Goal: Task Accomplishment & Management: Complete application form

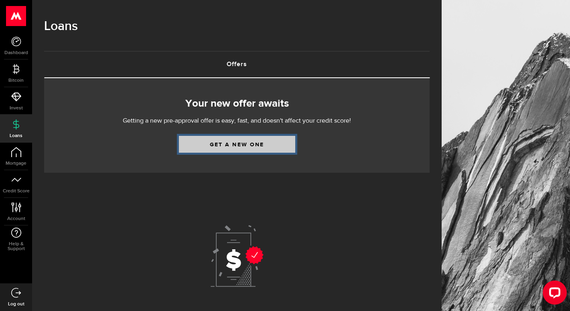
click at [243, 144] on link "Get a new one" at bounding box center [237, 144] width 116 height 17
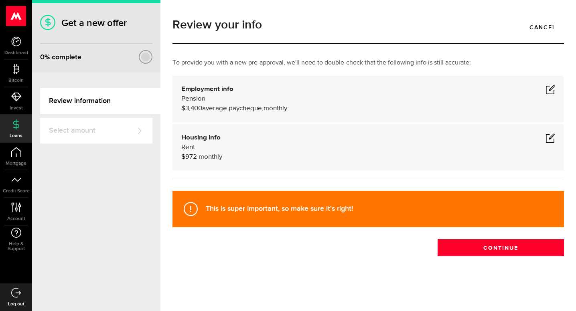
click at [551, 91] on span at bounding box center [551, 90] width 10 height 10
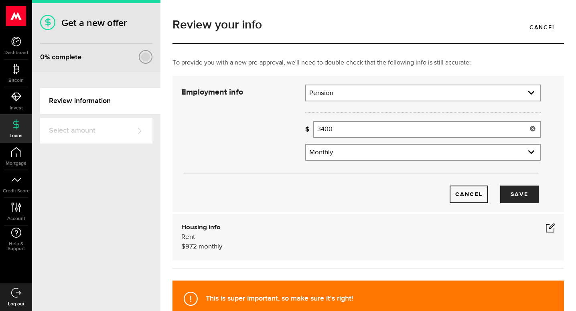
drag, startPoint x: 350, startPoint y: 133, endPoint x: 269, endPoint y: 136, distance: 81.1
click at [269, 136] on div "Employment info Employment type What's your employment situation like? Pension …" at bounding box center [361, 144] width 372 height 119
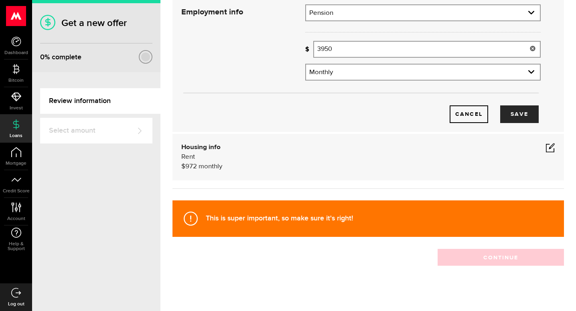
click at [546, 148] on span at bounding box center [551, 148] width 10 height 10
type input "3,950"
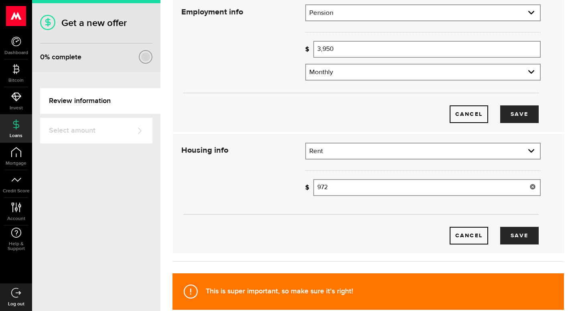
drag, startPoint x: 349, startPoint y: 189, endPoint x: 258, endPoint y: 189, distance: 90.3
click at [258, 189] on div "Housing info Residential status What's your residential status? Rent Residentia…" at bounding box center [361, 194] width 372 height 102
click at [516, 112] on button "Save" at bounding box center [519, 115] width 39 height 18
type input "1,037"
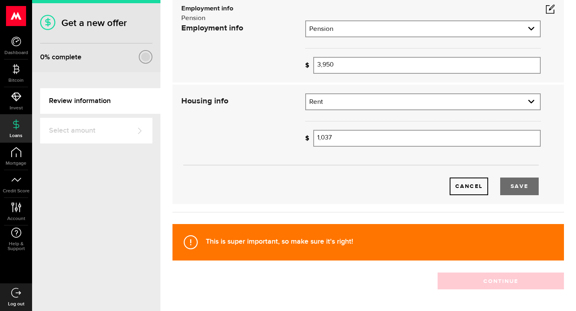
scroll to position [69, 0]
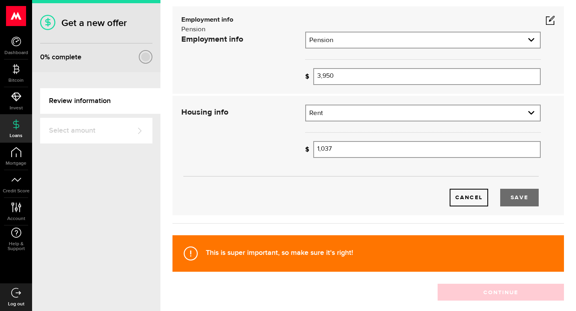
click at [520, 240] on div "This is super important, so make sure it's right! Continue" at bounding box center [369, 266] width 404 height 69
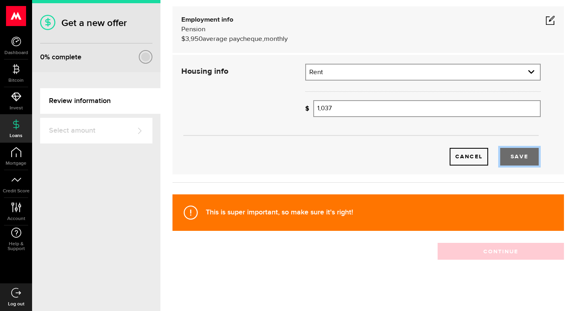
click at [516, 156] on button "Save" at bounding box center [519, 157] width 39 height 18
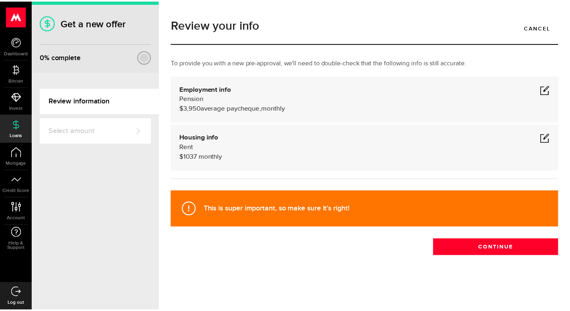
scroll to position [0, 0]
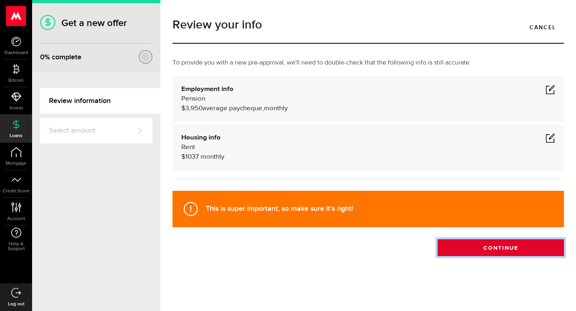
click at [508, 247] on button "Continue" at bounding box center [501, 248] width 126 height 17
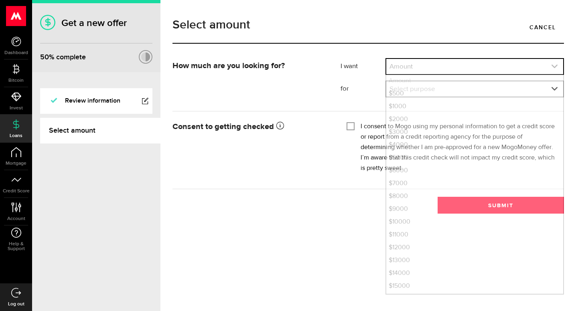
click at [555, 69] on icon "expand select" at bounding box center [554, 66] width 7 height 7
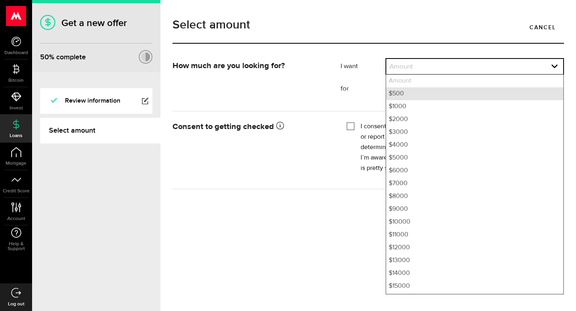
click at [397, 96] on li "$500" at bounding box center [474, 93] width 177 height 13
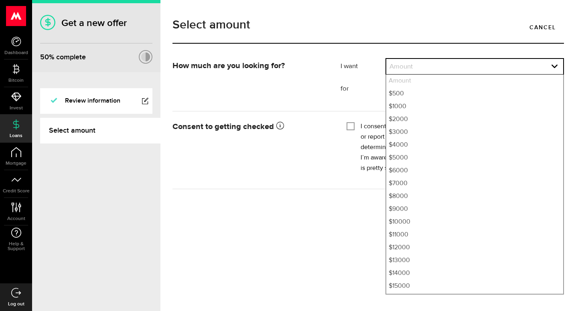
select select "500"
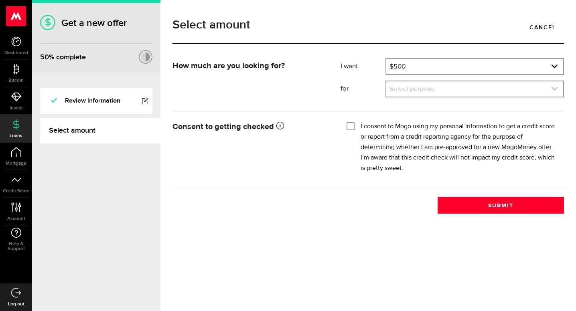
click at [555, 90] on use "expand select" at bounding box center [555, 89] width 6 height 4
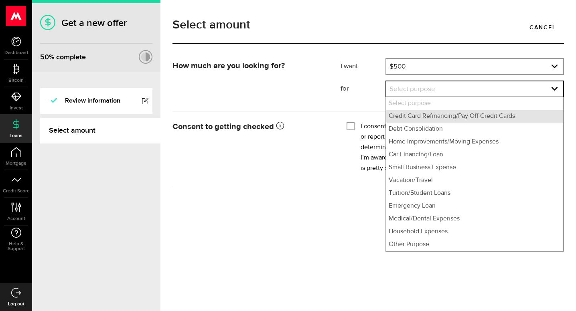
click at [517, 117] on li "Credit Card Refinancing/Pay Off Credit Cards" at bounding box center [474, 116] width 177 height 13
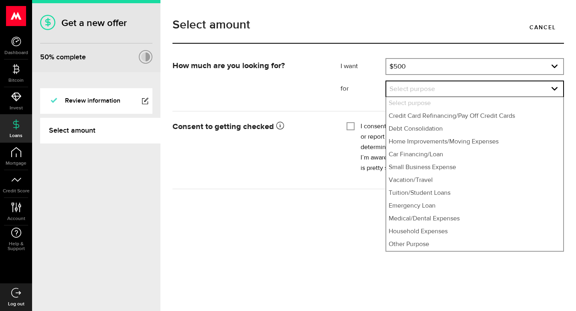
select select "Credit Card Refinancing/Pay Off Credit Cards"
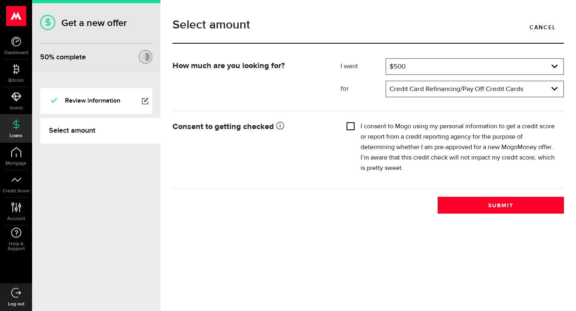
click at [350, 124] on input "I consent to Mogo using my personal information to get a credit score or report…" at bounding box center [351, 126] width 8 height 8
checkbox input "true"
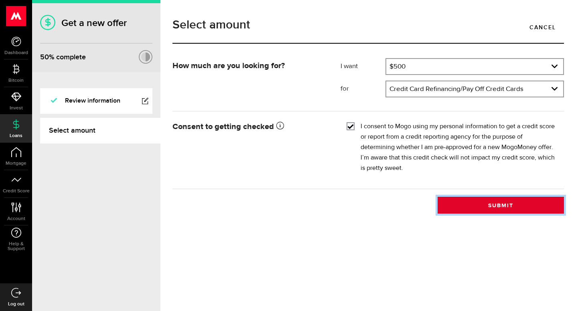
click at [486, 201] on button "Submit" at bounding box center [501, 205] width 126 height 17
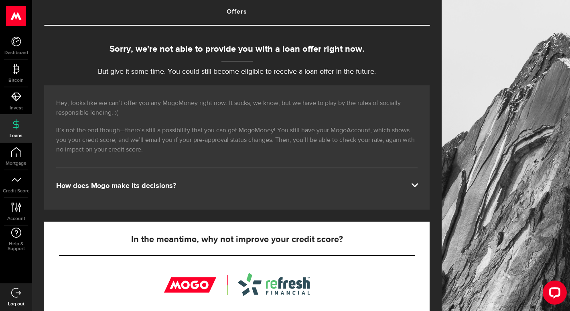
scroll to position [40, 0]
